Goal: Task Accomplishment & Management: Manage account settings

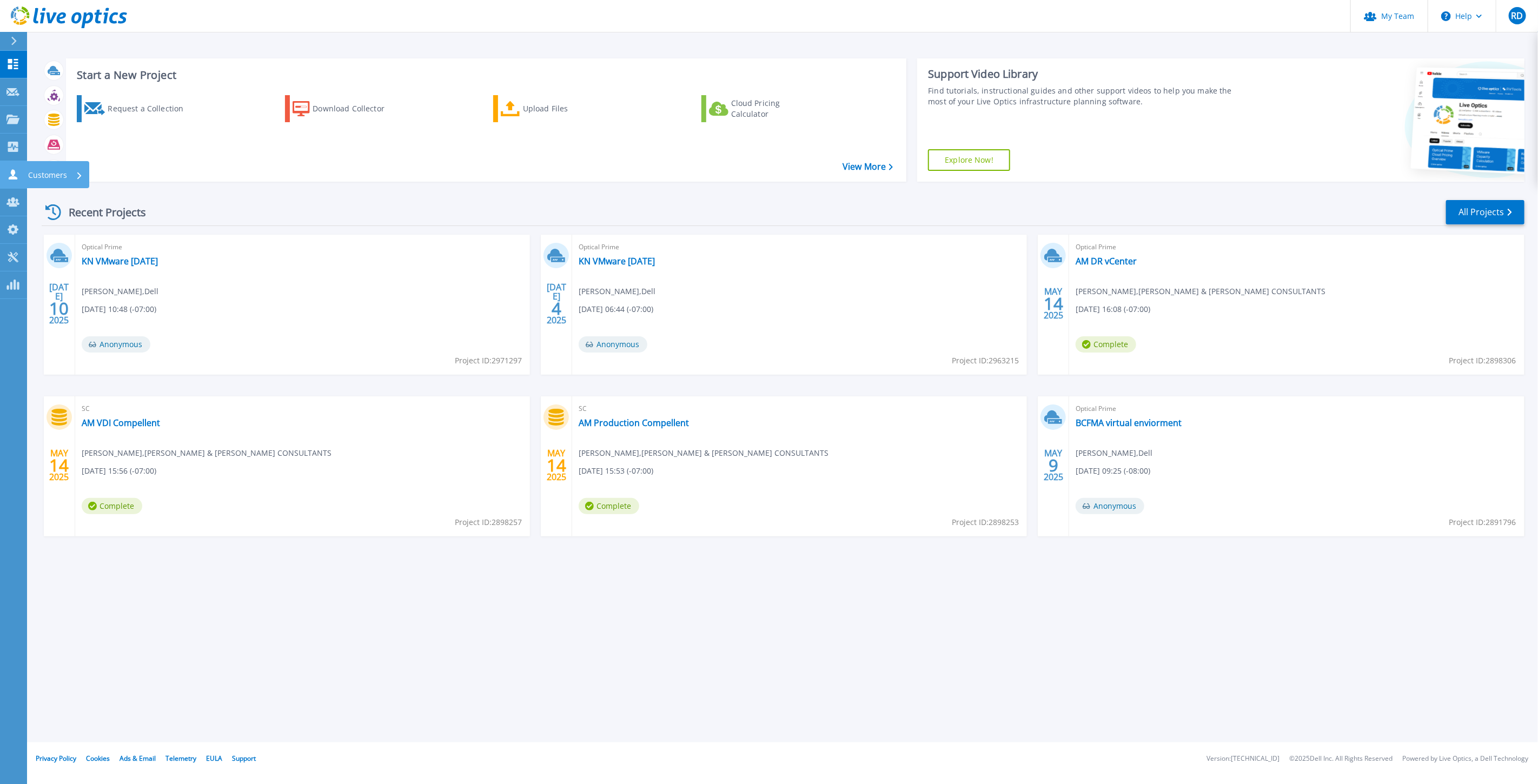
click at [39, 171] on p "Customers" at bounding box center [48, 175] width 39 height 28
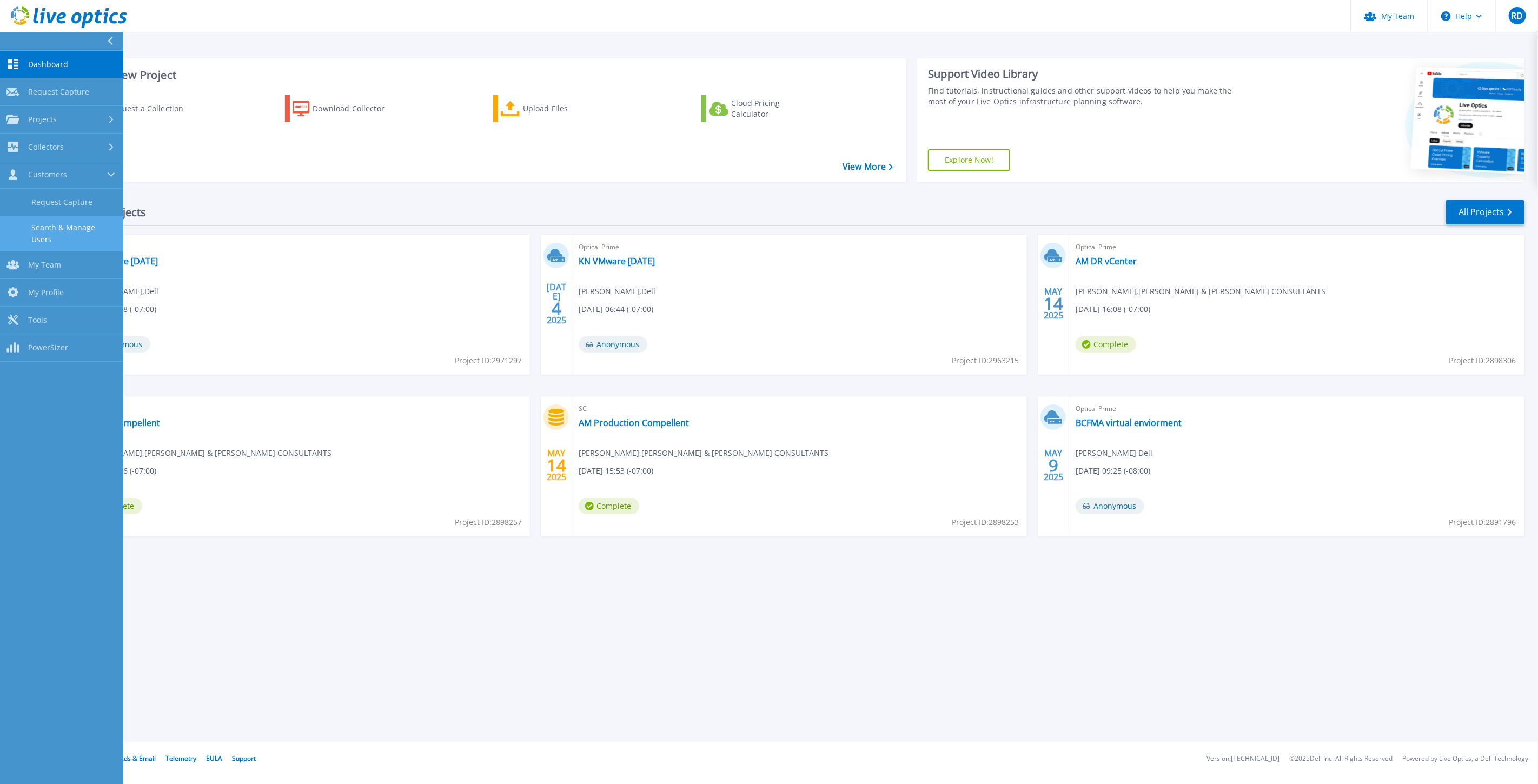
click at [62, 230] on link "Search & Manage Users" at bounding box center [62, 233] width 123 height 34
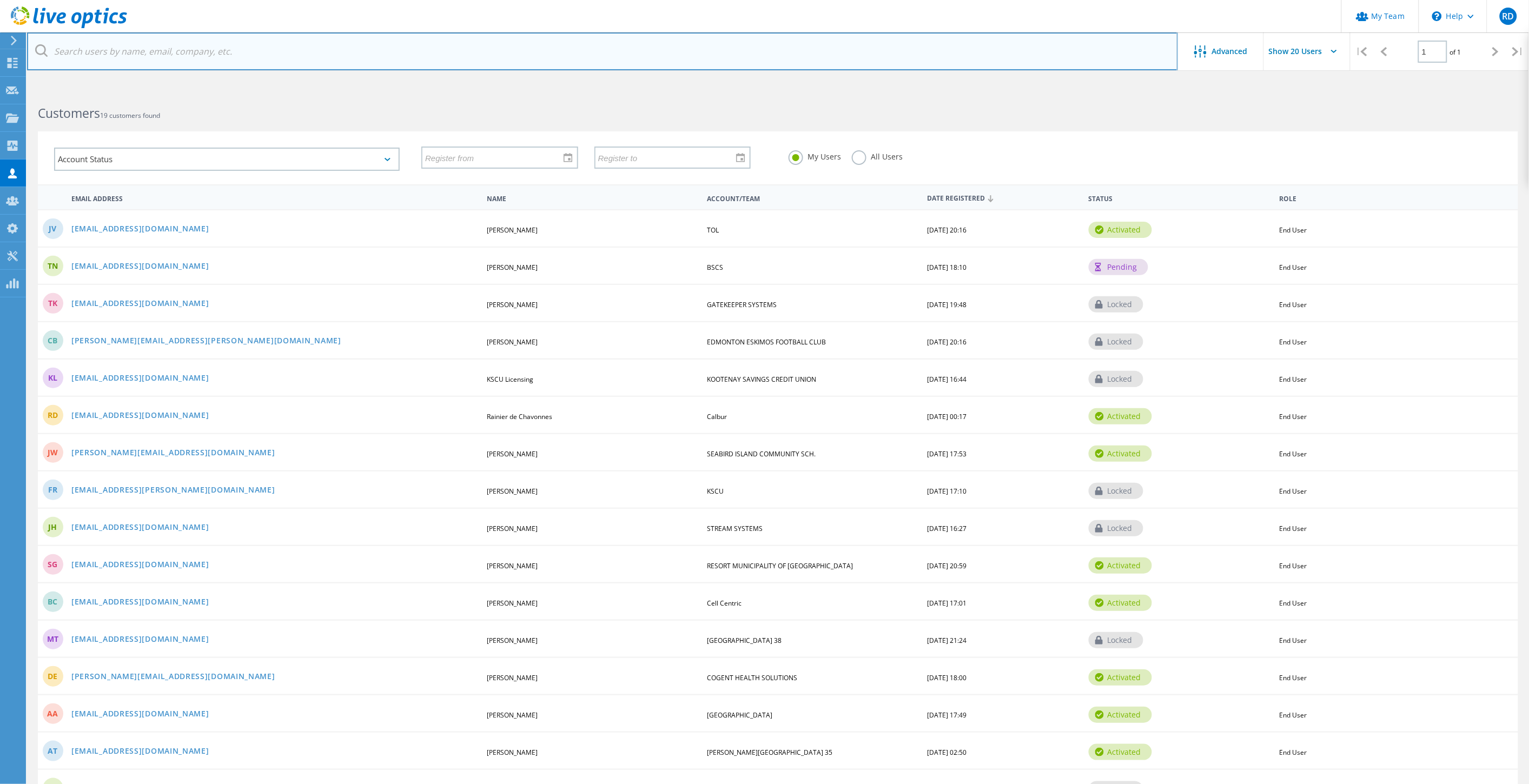
click at [131, 51] on input "text" at bounding box center [603, 51] width 1151 height 38
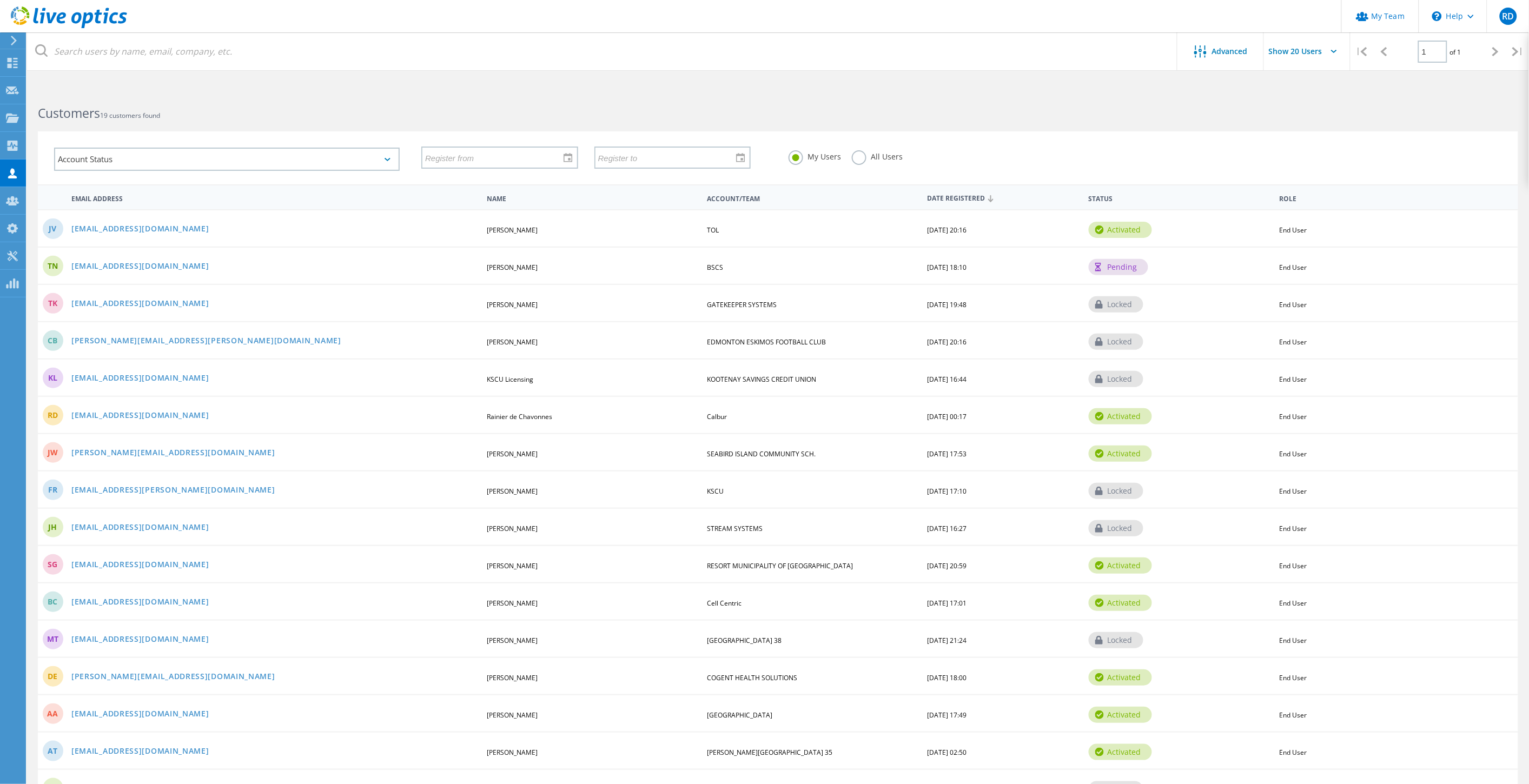
drag, startPoint x: 933, startPoint y: 229, endPoint x: 985, endPoint y: 228, distance: 52.0
click at [985, 228] on div "[DATE] 20:16" at bounding box center [1003, 230] width 163 height 6
click at [972, 233] on div "JV [EMAIL_ADDRESS][DOMAIN_NAME] [PERSON_NAME] TOL [DATE] 20:16 activated End Us…" at bounding box center [778, 228] width 1480 height 37
click at [87, 225] on link "[EMAIL_ADDRESS][DOMAIN_NAME]" at bounding box center [140, 229] width 138 height 9
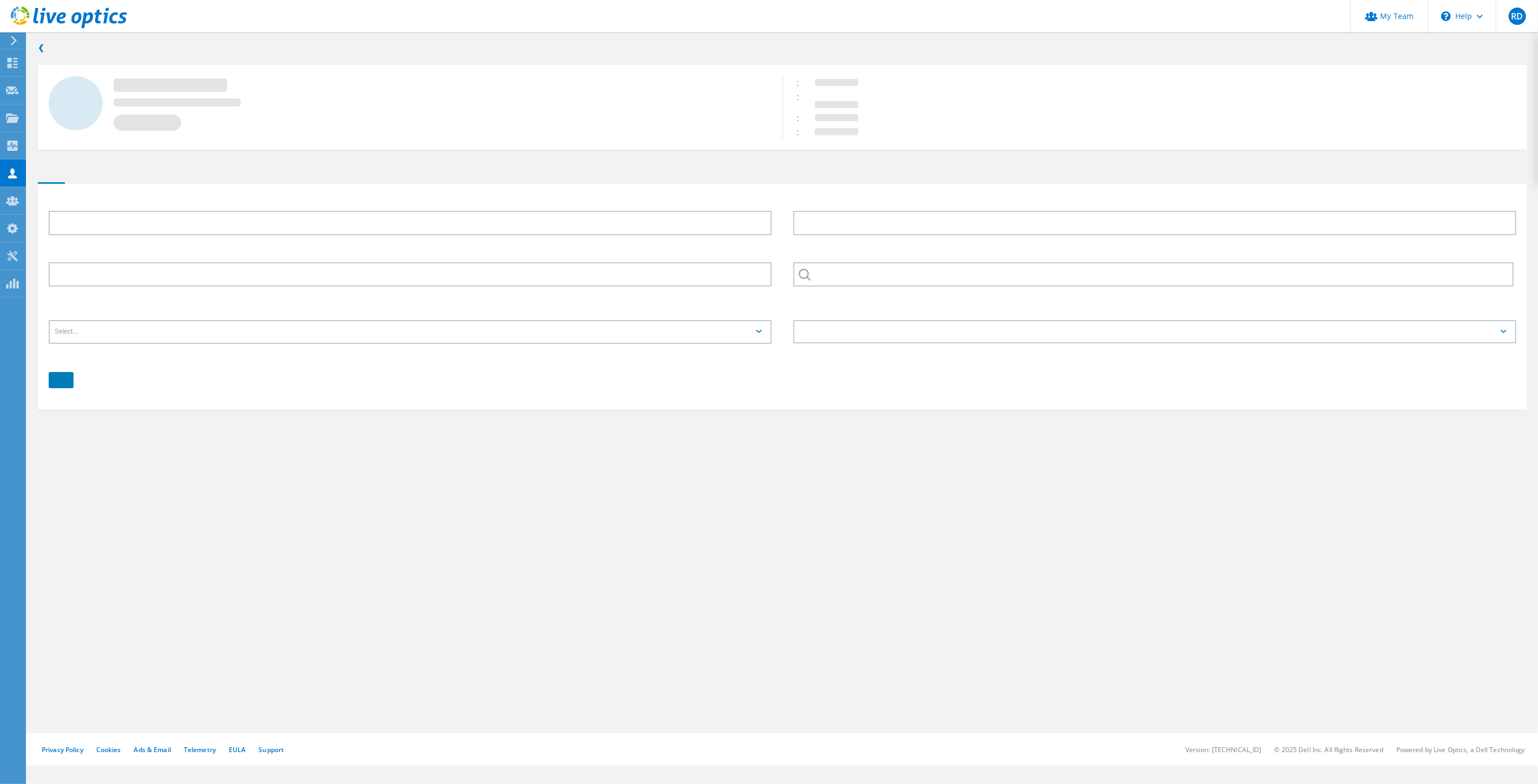
type input "Jazzy"
type input "Velickovic"
type input "[PHONE_NUMBER]"
type input "TOL"
type input "English"
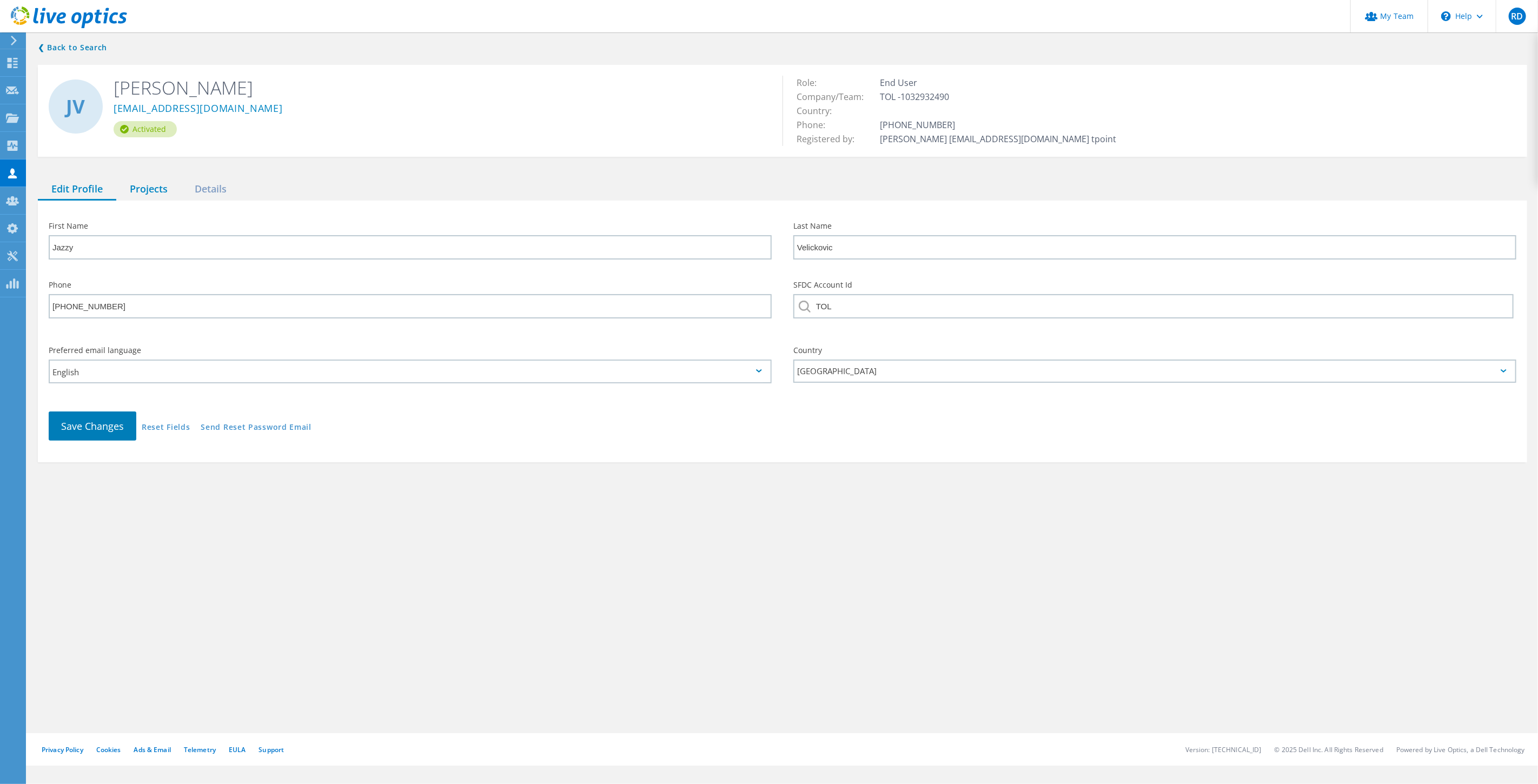
click at [145, 190] on div "Projects" at bounding box center [149, 189] width 65 height 22
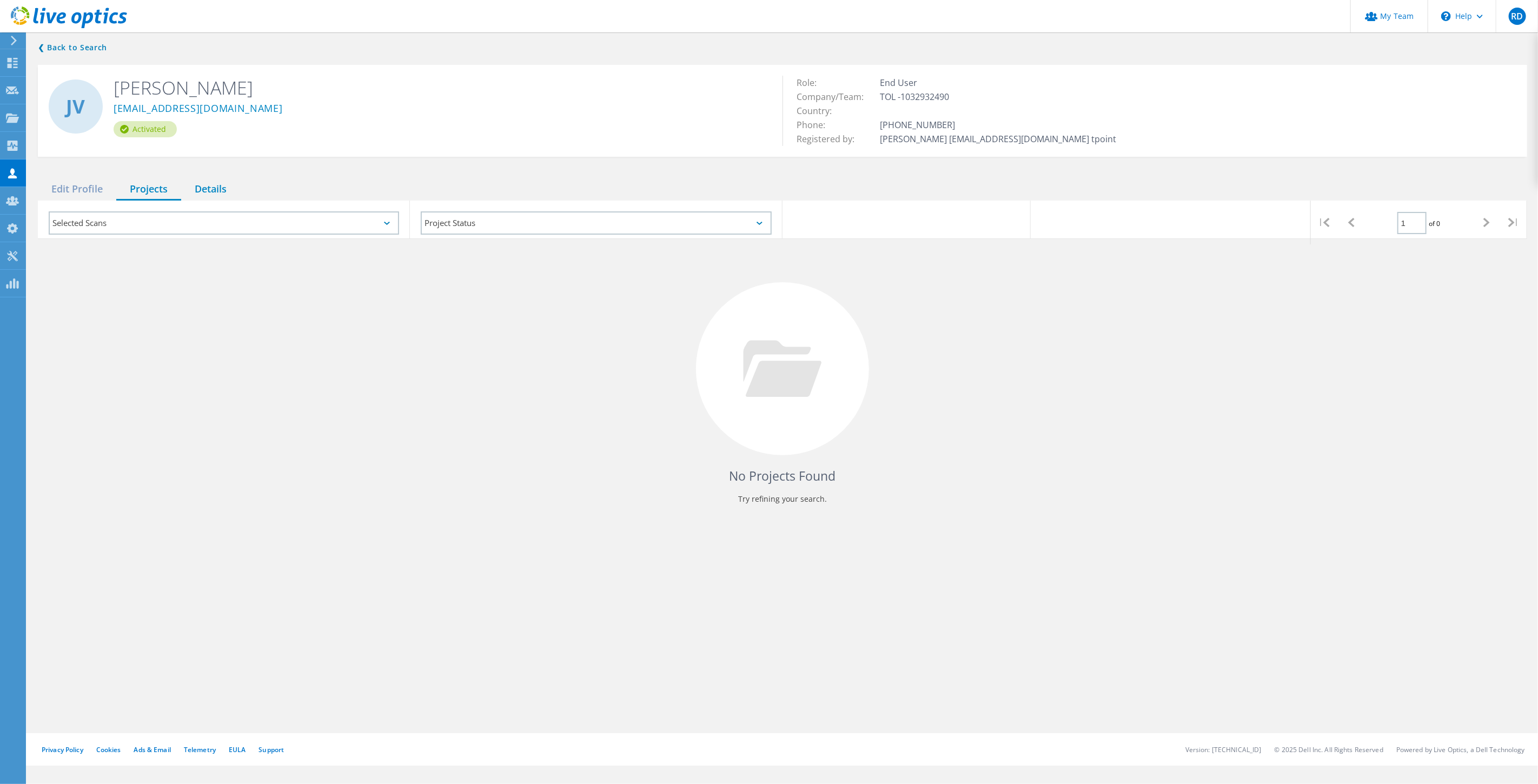
click at [211, 190] on div "Details" at bounding box center [210, 189] width 59 height 22
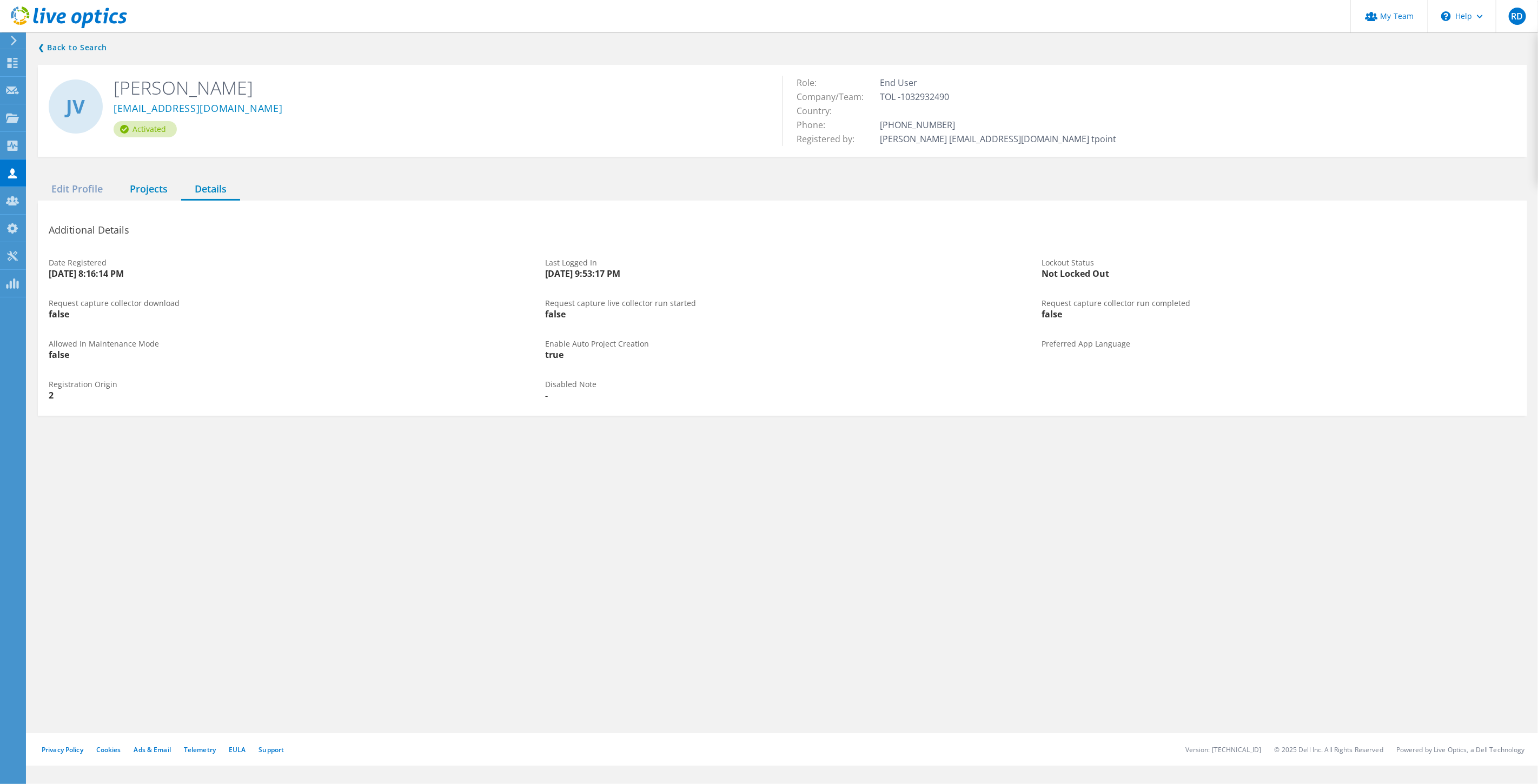
click at [148, 190] on div "Projects" at bounding box center [149, 189] width 65 height 22
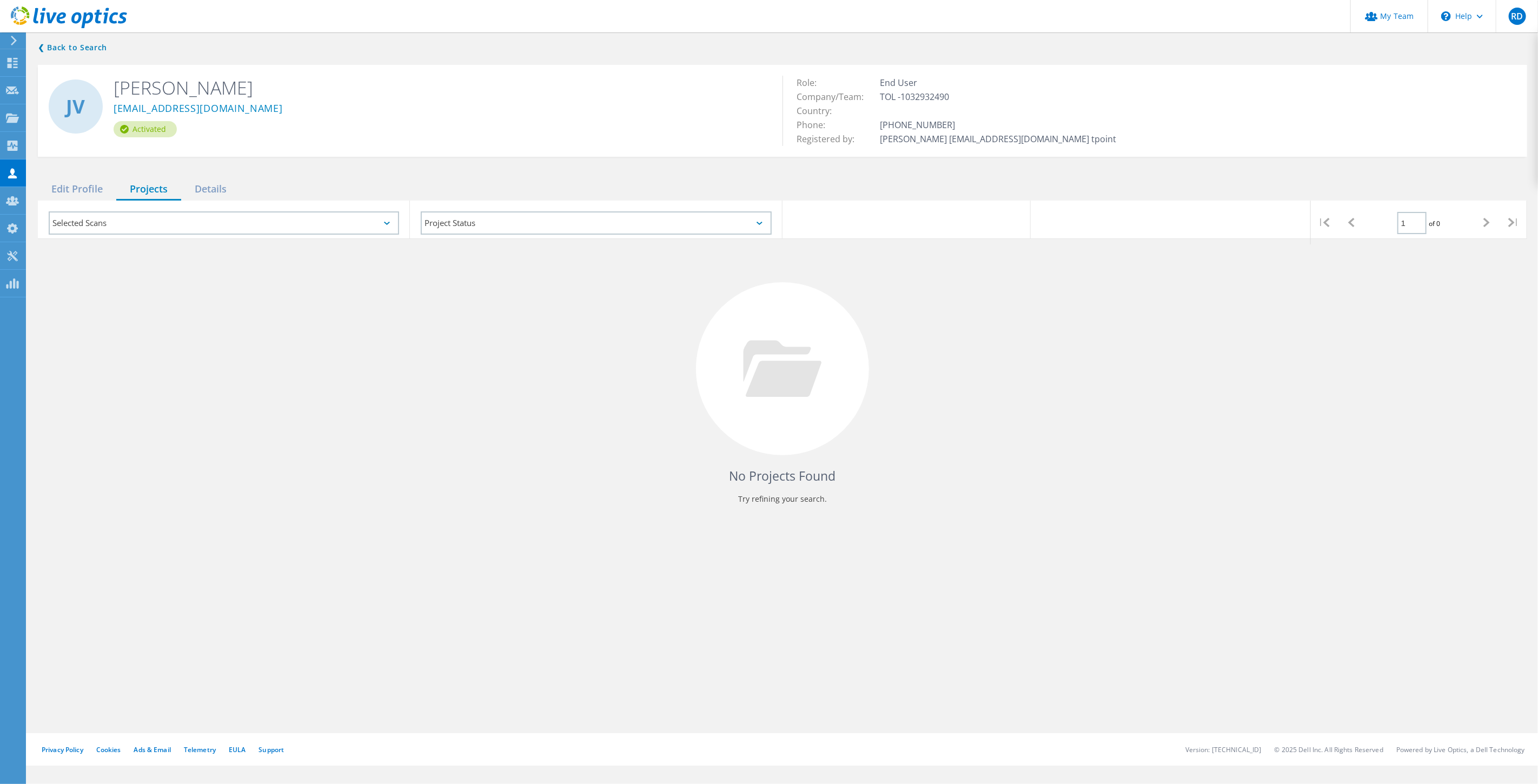
click at [111, 231] on div "Selected Scans" at bounding box center [223, 223] width 350 height 23
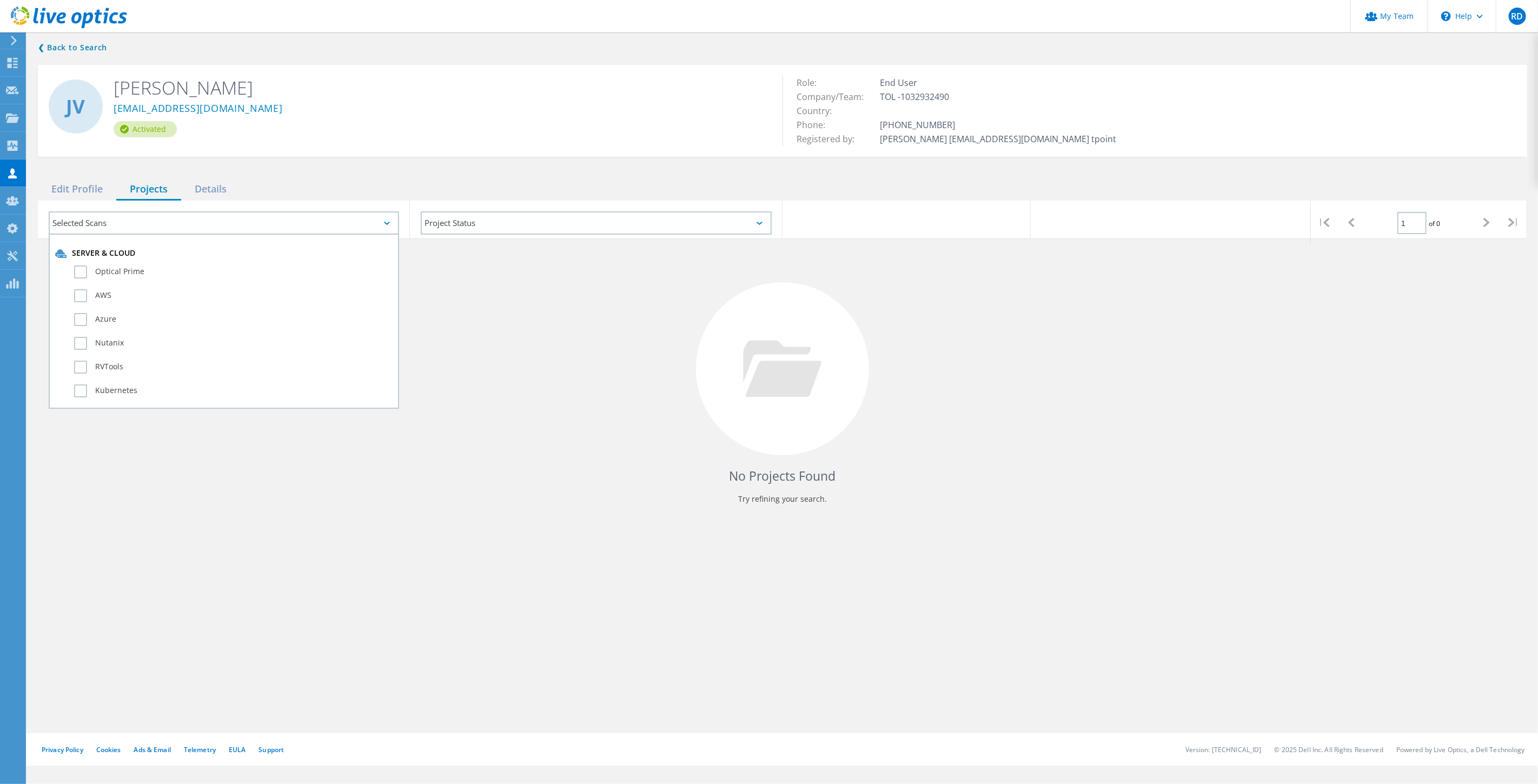
click at [111, 231] on div "Selected Scans" at bounding box center [223, 223] width 350 height 23
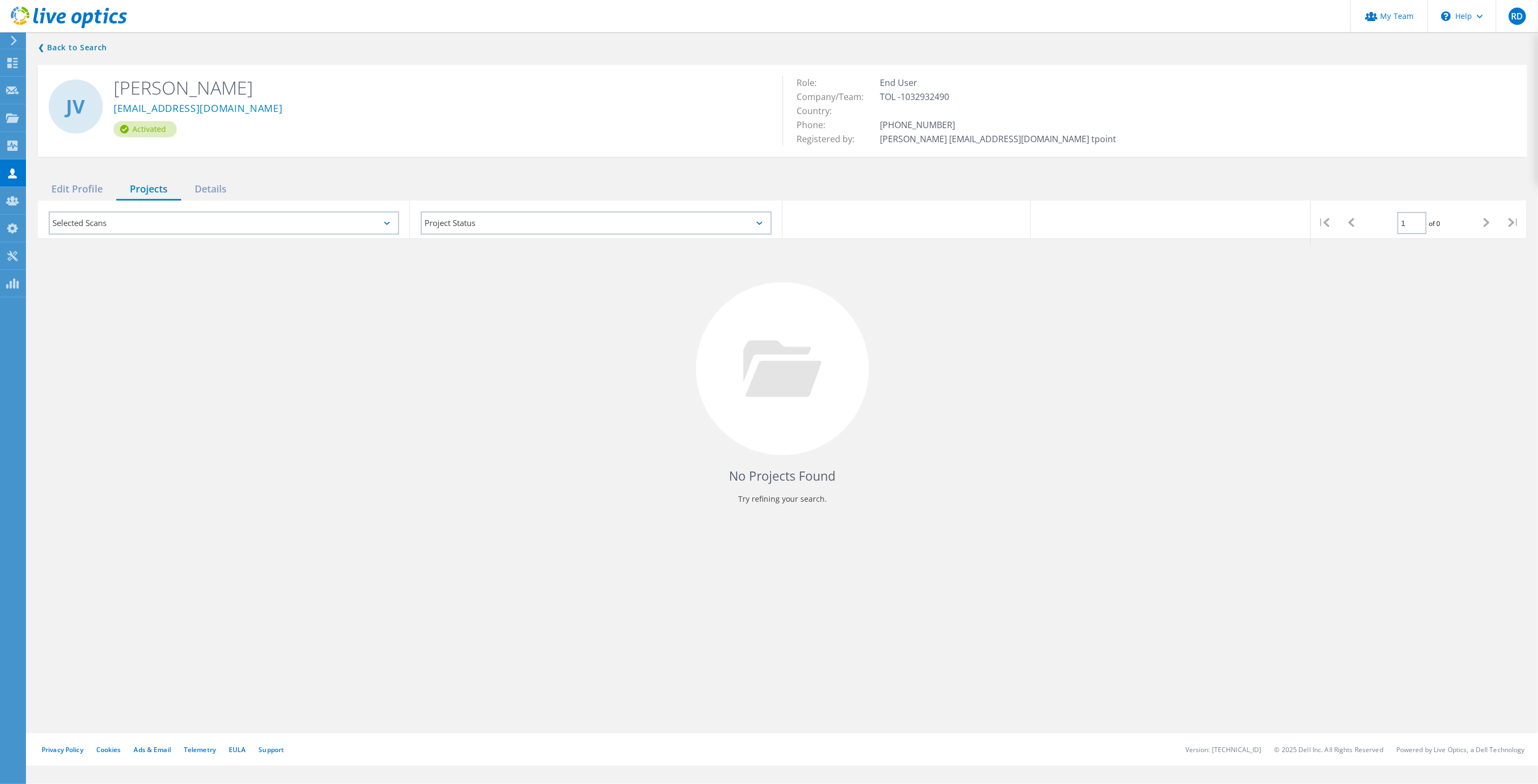
click at [111, 231] on div "Selected Scans" at bounding box center [223, 223] width 350 height 23
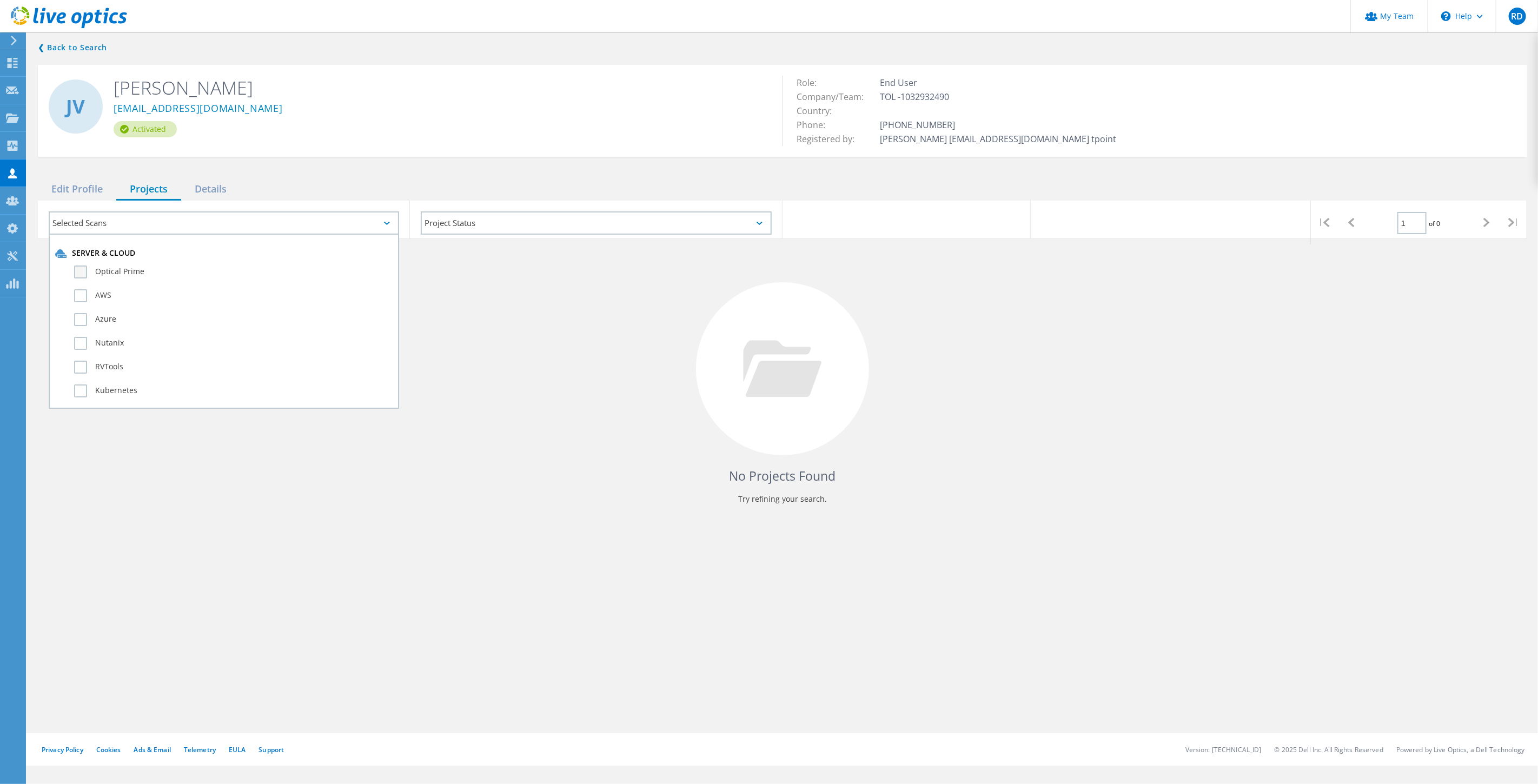
click at [85, 271] on label "Optical Prime" at bounding box center [233, 272] width 318 height 13
click at [0, 0] on input "Optical Prime" at bounding box center [0, 0] width 0 height 0
click at [622, 393] on div "No Projects Found Try refining your search." at bounding box center [782, 378] width 1489 height 280
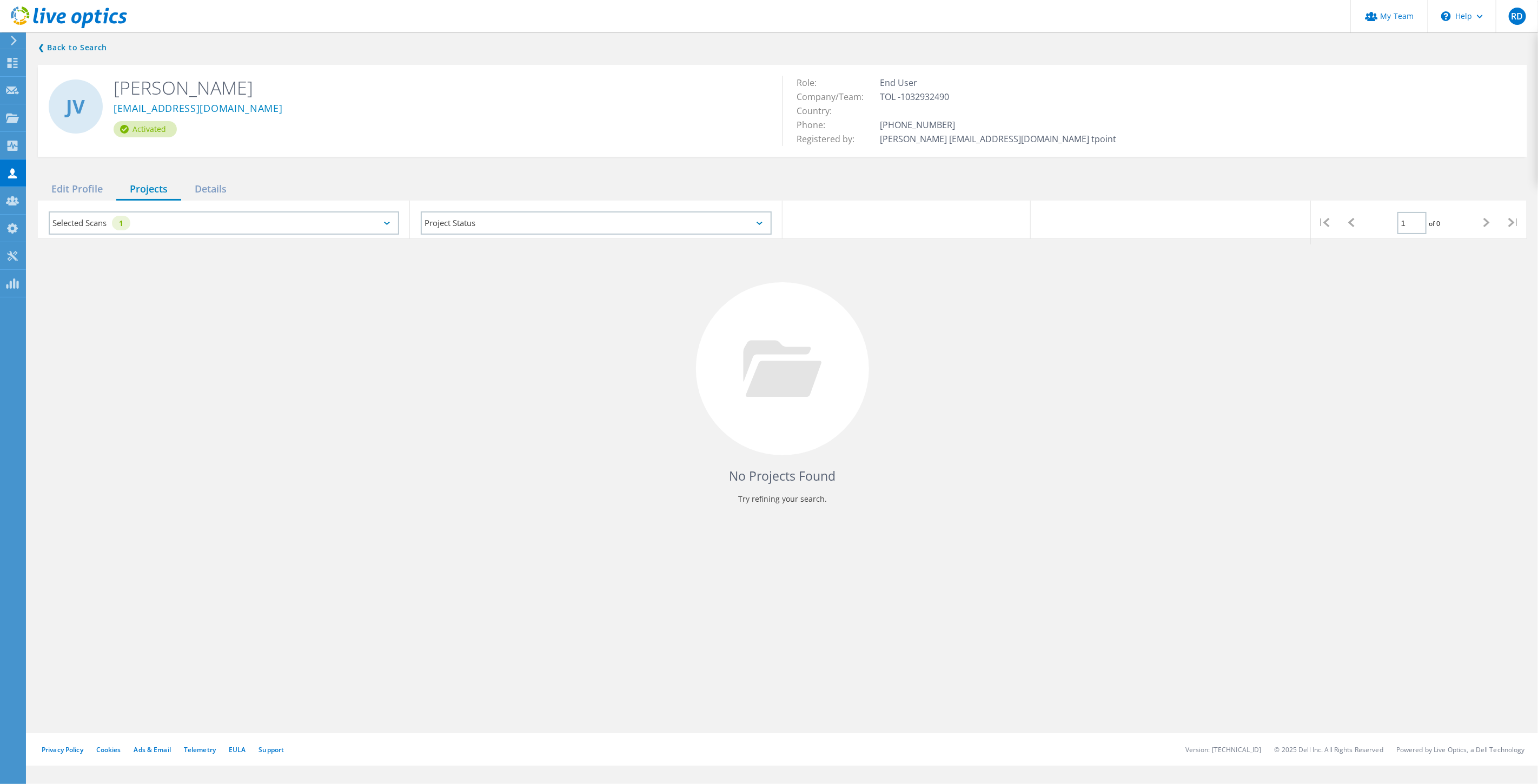
click at [238, 226] on div "Selected Scans 1" at bounding box center [223, 223] width 350 height 23
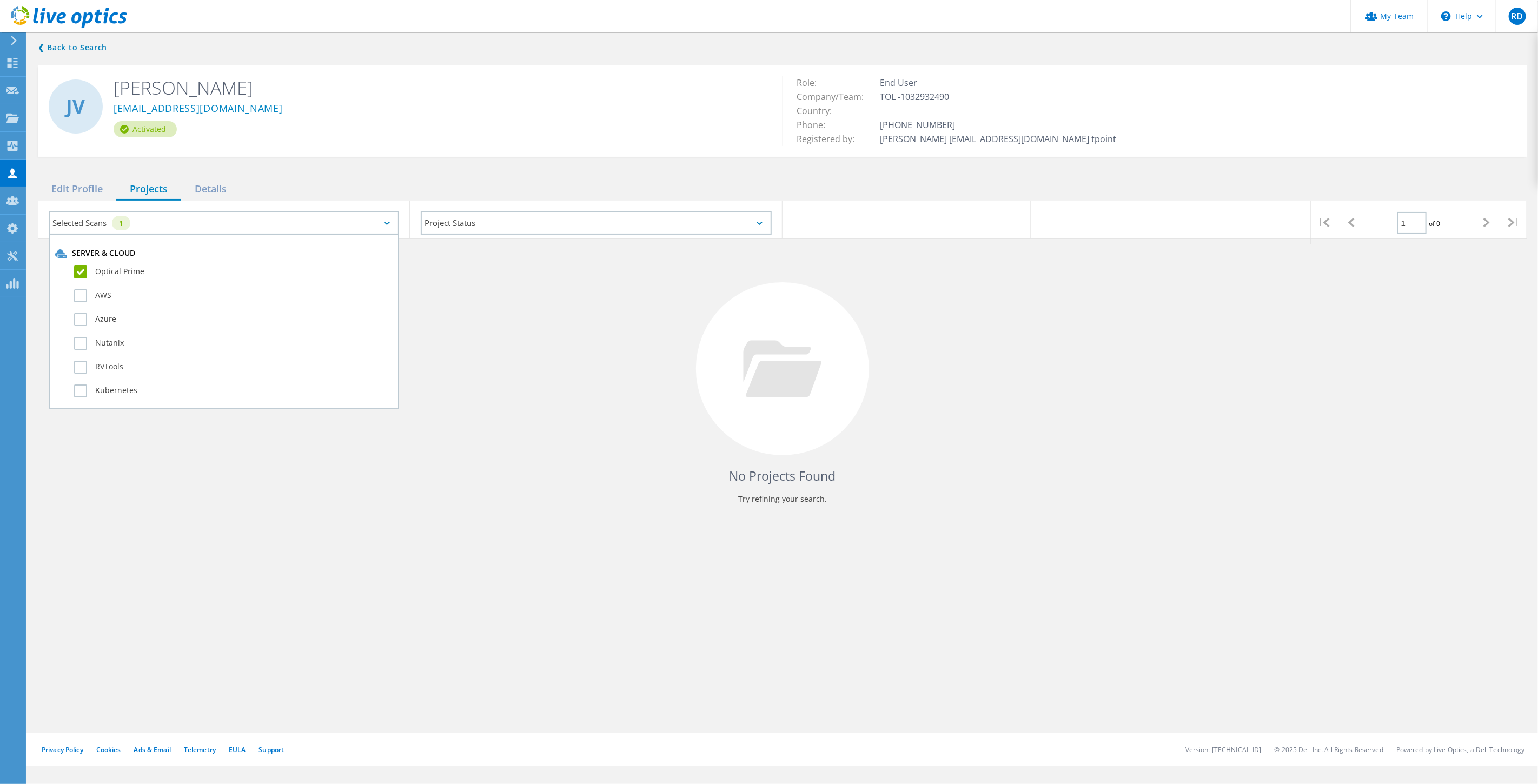
click at [79, 272] on label "Optical Prime" at bounding box center [233, 272] width 318 height 13
click at [0, 0] on input "Optical Prime" at bounding box center [0, 0] width 0 height 0
click at [506, 343] on div "No Projects Found Try refining your search." at bounding box center [782, 378] width 1489 height 280
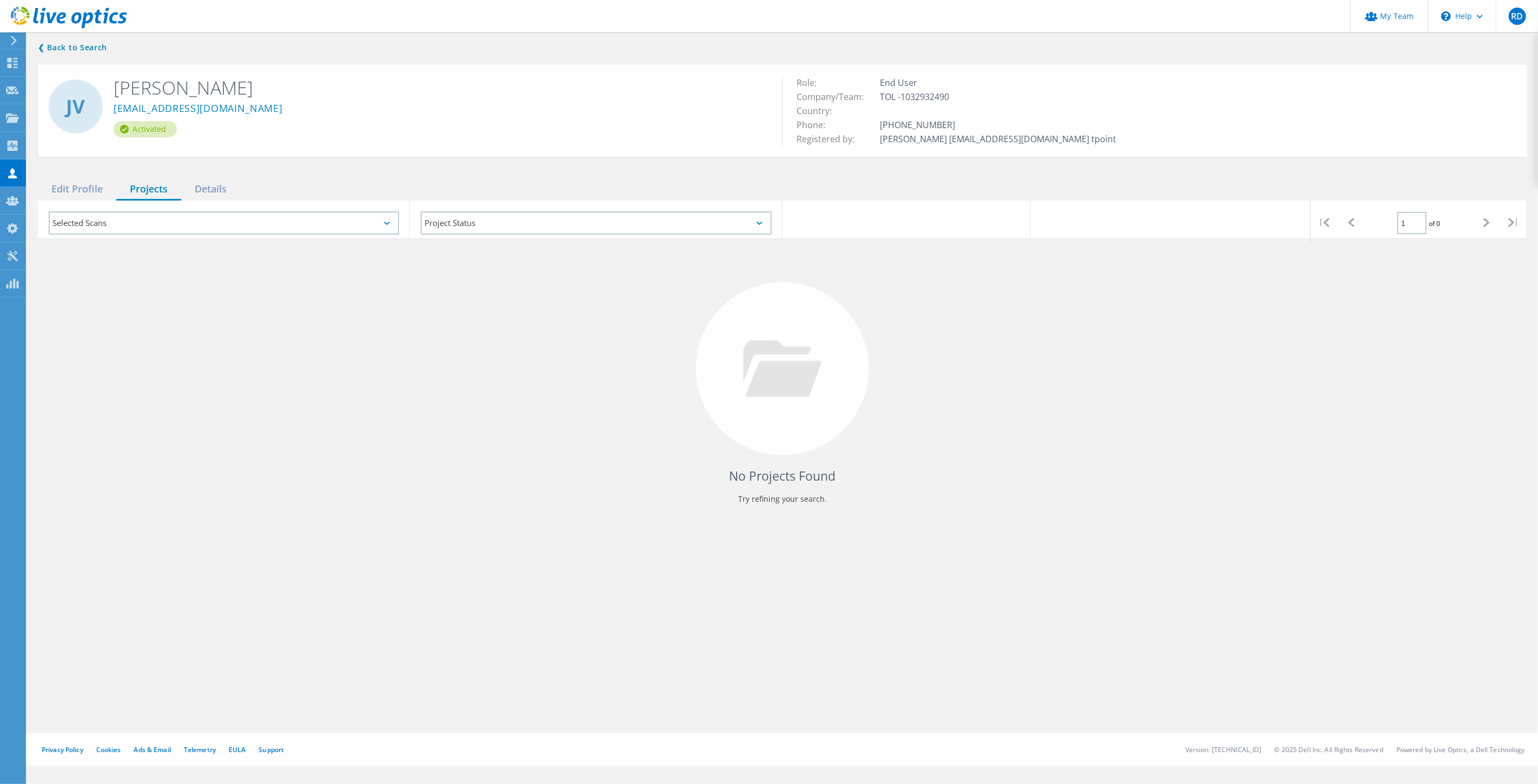
click at [228, 343] on div "No Projects Found Try refining your search." at bounding box center [782, 378] width 1489 height 280
